Goal: Information Seeking & Learning: Learn about a topic

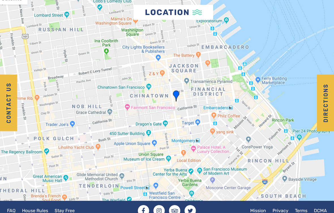
scroll to position [1001, 0]
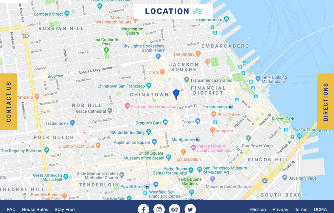
click at [32, 210] on link "House Rules" at bounding box center [35, 209] width 32 height 11
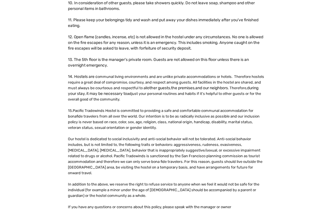
scroll to position [282, 0]
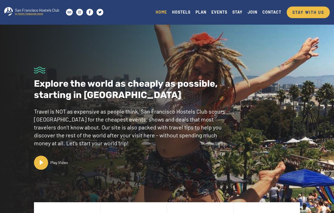
click at [180, 12] on link "HOSTELS" at bounding box center [180, 12] width 23 height 8
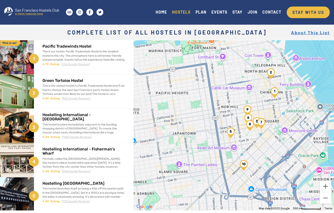
scroll to position [43, 0]
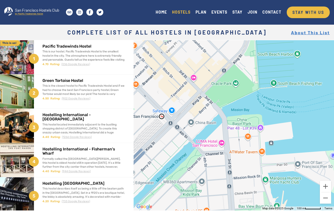
click at [235, 85] on div "To navigate, press the arrow keys." at bounding box center [233, 103] width 200 height 213
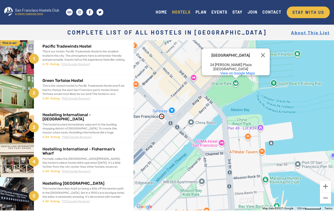
click at [260, 54] on button "Close" at bounding box center [263, 55] width 14 height 14
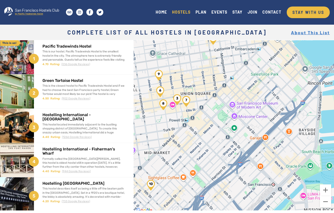
scroll to position [0, 0]
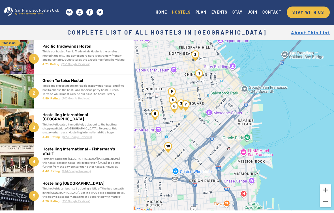
click at [19, 57] on img at bounding box center [17, 57] width 34 height 34
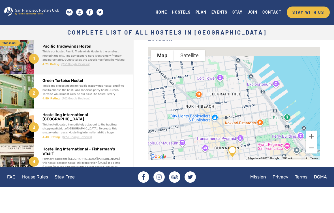
scroll to position [183, 0]
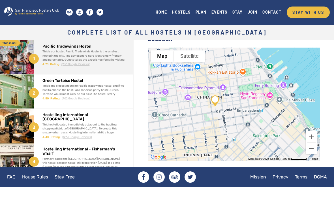
click at [51, 60] on div "This is our hostel. Pacific Tradewinds Hostel is the smallest hostel in the cit…" at bounding box center [83, 59] width 82 height 20
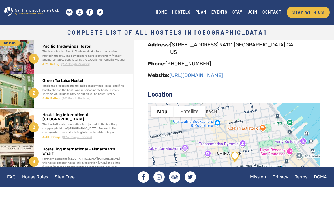
scroll to position [128, 0]
click at [189, 74] on link "[URL][DOMAIN_NAME]" at bounding box center [196, 75] width 54 height 6
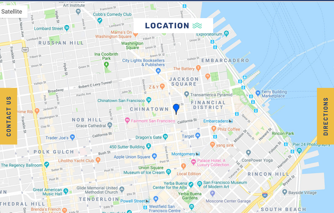
scroll to position [1001, 0]
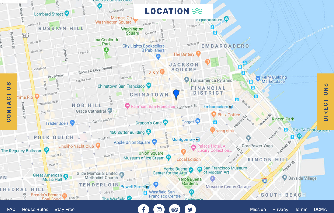
click at [33, 211] on link "House Rules" at bounding box center [35, 209] width 32 height 11
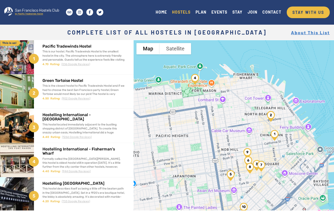
click at [16, 161] on img at bounding box center [17, 160] width 34 height 34
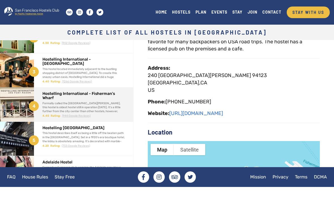
scroll to position [97, 0]
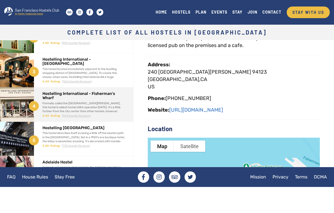
click at [180, 107] on link "[URL][DOMAIN_NAME]" at bounding box center [196, 110] width 54 height 6
click at [61, 107] on div "Formally called the [GEOGRAPHIC_DATA][PERSON_NAME], this hostel is oldest hoste…" at bounding box center [83, 113] width 82 height 24
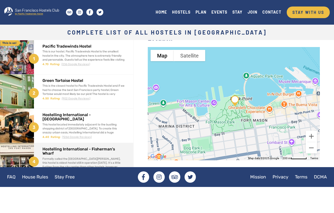
scroll to position [188, 0]
click at [32, 177] on link "House Rules" at bounding box center [35, 176] width 32 height 11
click at [52, 90] on div "This is the closest hostel to Pacific Tradewinds Hostel and if we had to choose…" at bounding box center [83, 94] width 82 height 20
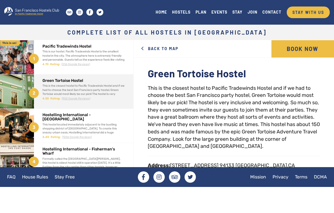
click at [32, 178] on link "House Rules" at bounding box center [35, 176] width 32 height 11
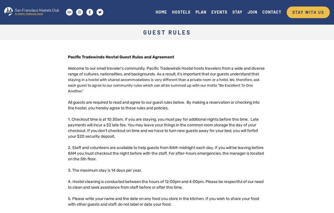
click at [181, 15] on link "HOSTELS" at bounding box center [180, 12] width 23 height 8
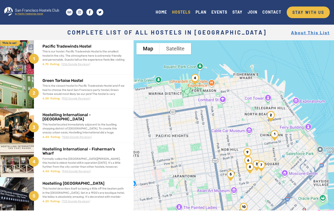
click at [54, 88] on div "This is the closest hostel to Pacific Tradewinds Hostel and if we had to choose…" at bounding box center [83, 94] width 83 height 20
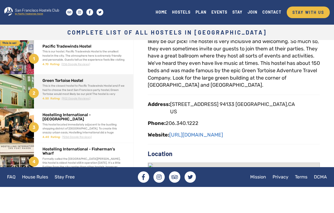
scroll to position [62, 0]
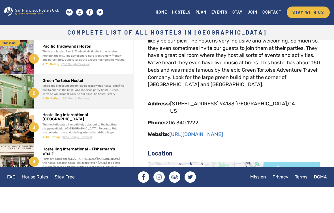
click at [32, 178] on link "House Rules" at bounding box center [35, 176] width 32 height 11
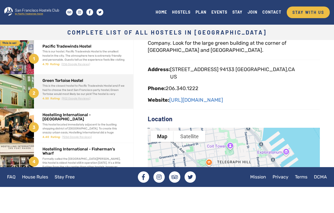
scroll to position [109, 0]
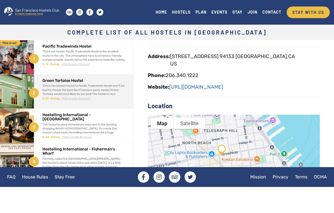
click at [208, 86] on link "https://www.greentortoisesf.com/" at bounding box center [196, 87] width 54 height 6
